Goal: Find contact information: Find contact information

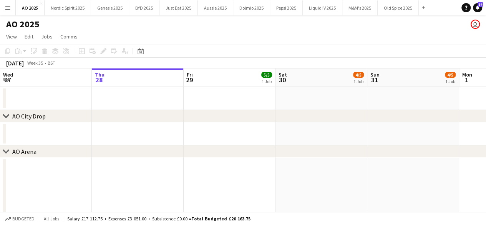
scroll to position [28, 0]
click at [8, 9] on app-icon "Menu" at bounding box center [8, 8] width 6 height 6
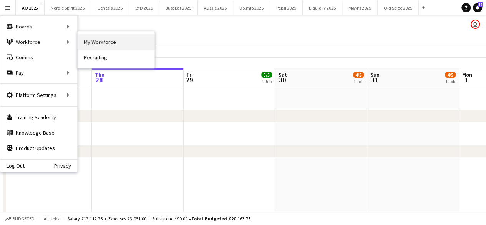
click at [105, 40] on link "My Workforce" at bounding box center [116, 41] width 77 height 15
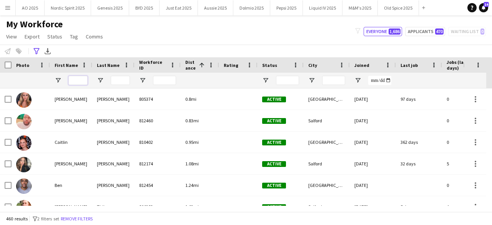
click at [78, 79] on input "First Name Filter Input" at bounding box center [77, 80] width 19 height 9
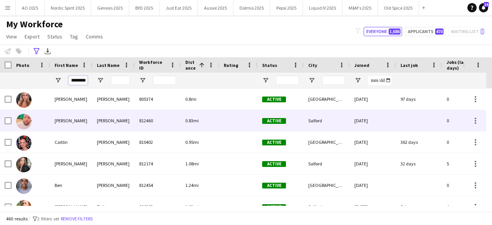
scroll to position [0, 2]
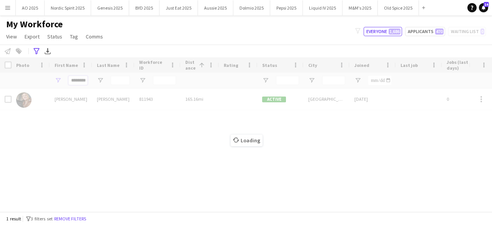
type input "********"
click at [28, 99] on div "Loading" at bounding box center [246, 134] width 492 height 154
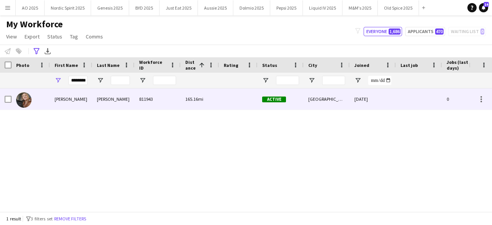
click at [27, 98] on img at bounding box center [23, 99] width 15 height 15
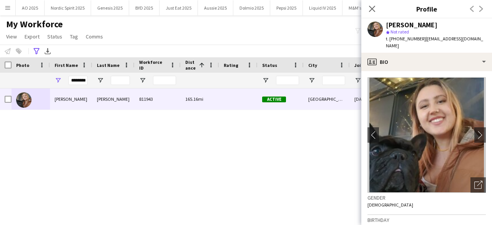
drag, startPoint x: 421, startPoint y: 38, endPoint x: 478, endPoint y: 37, distance: 56.9
click at [478, 37] on div "[PERSON_NAME] star Not rated t. [PHONE_NUMBER] | [EMAIL_ADDRESS][DOMAIN_NAME]" at bounding box center [426, 35] width 131 height 34
copy span "[EMAIL_ADDRESS][DOMAIN_NAME]"
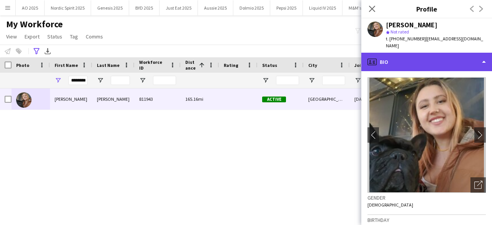
click at [374, 57] on icon "profile" at bounding box center [372, 61] width 9 height 9
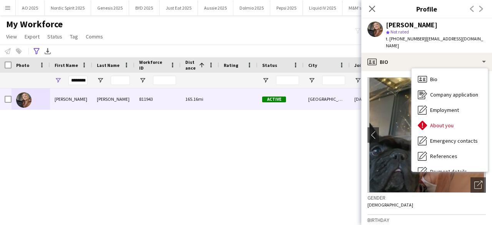
drag, startPoint x: 421, startPoint y: 40, endPoint x: 479, endPoint y: 42, distance: 58.1
click at [479, 42] on div "[PERSON_NAME] star Not rated t. [PHONE_NUMBER] | [EMAIL_ADDRESS][DOMAIN_NAME]" at bounding box center [426, 35] width 131 height 34
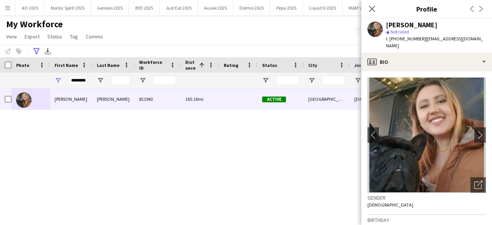
copy span "[EMAIL_ADDRESS][DOMAIN_NAME]"
